Goal: Information Seeking & Learning: Find specific page/section

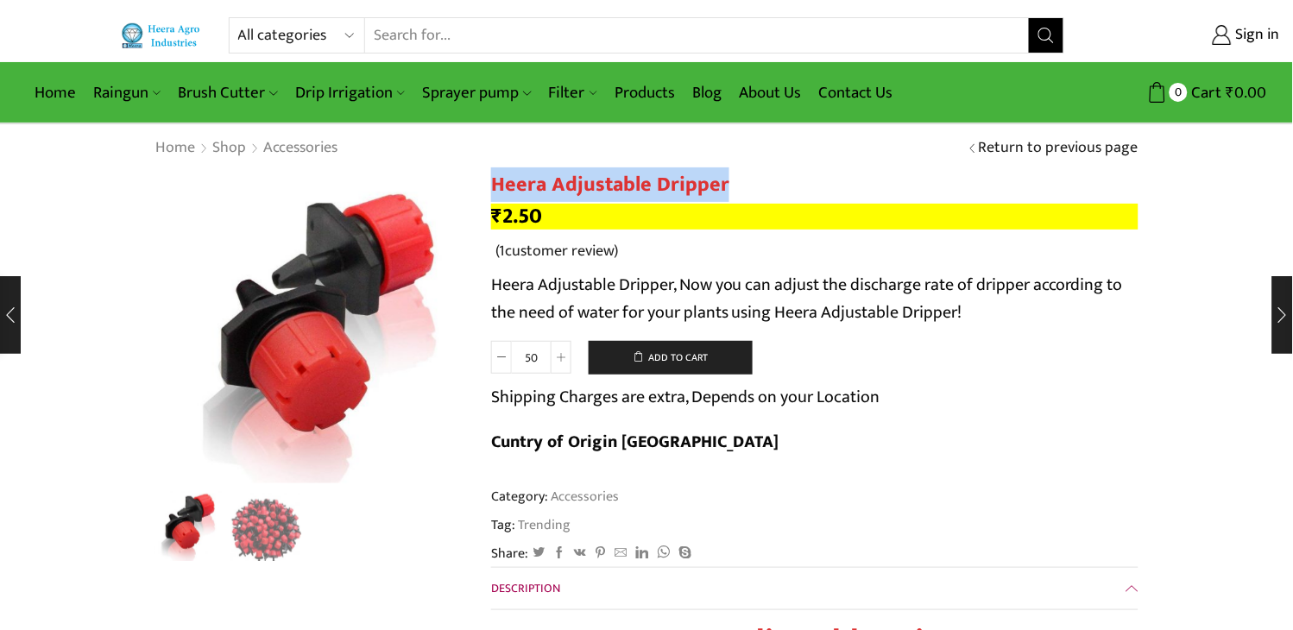
click at [348, 35] on select "All categories Accessories Air Release Valve Brush Cutter Domestic Use Drip Irr…" at bounding box center [301, 35] width 127 height 35
select select "non-return-valve-normex"
click at [238, 18] on select "All categories Accessories Air Release Valve Brush Cutter Domestic Use Drip Irr…" at bounding box center [301, 35] width 127 height 35
click at [1040, 39] on icon "Search button" at bounding box center [1047, 36] width 16 height 16
